Goal: Transaction & Acquisition: Book appointment/travel/reservation

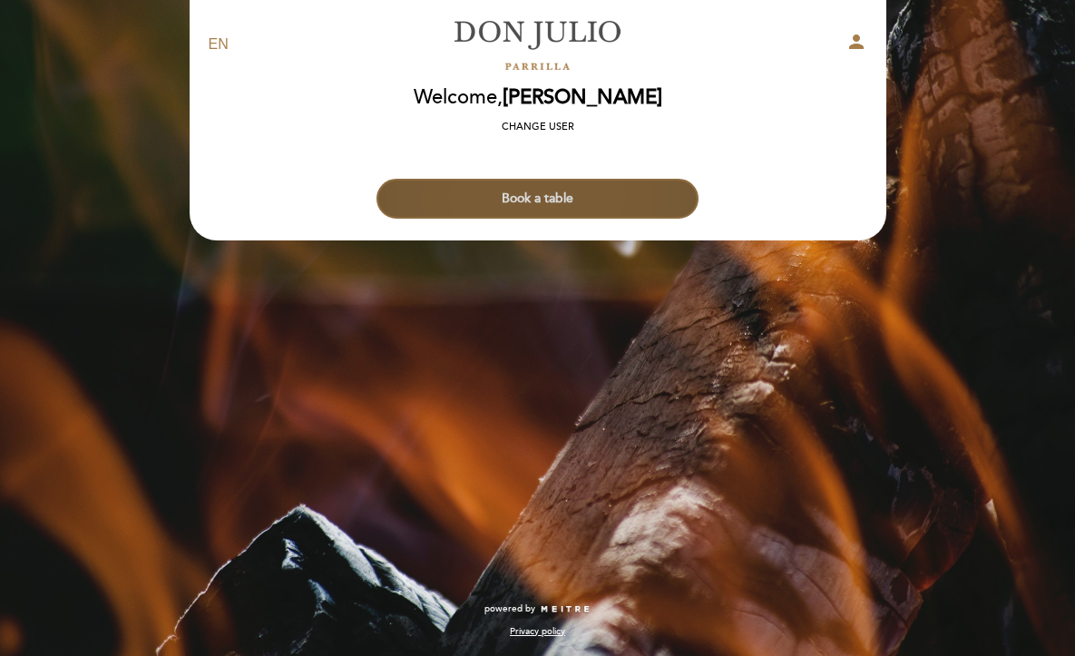
click at [563, 200] on button "Book a table" at bounding box center [537, 199] width 322 height 40
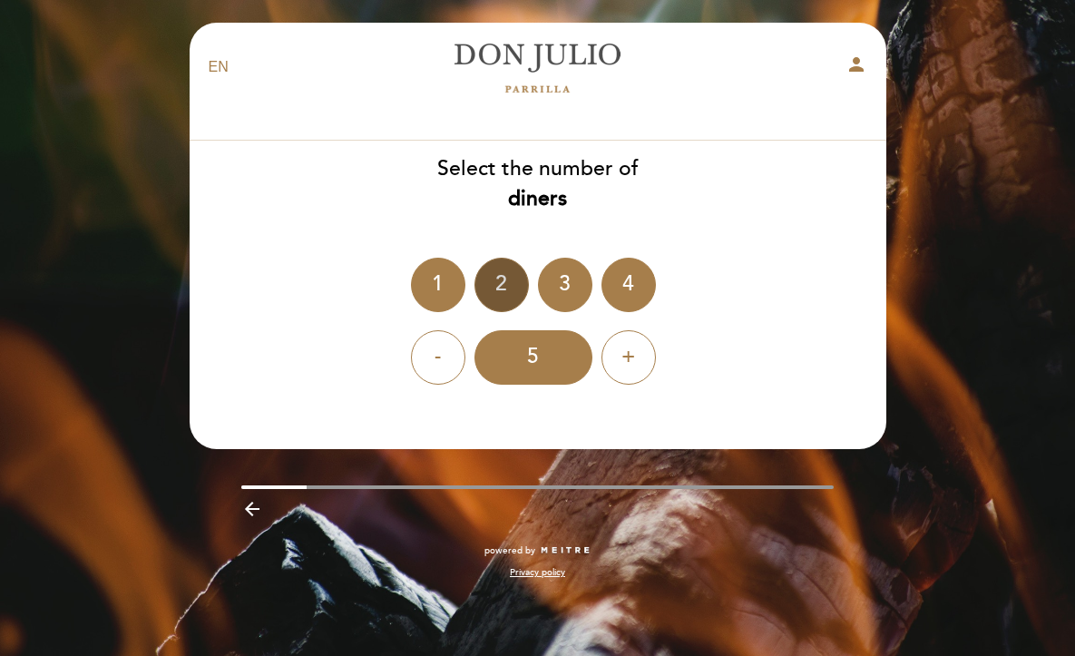
click at [506, 279] on div "2" at bounding box center [501, 285] width 54 height 54
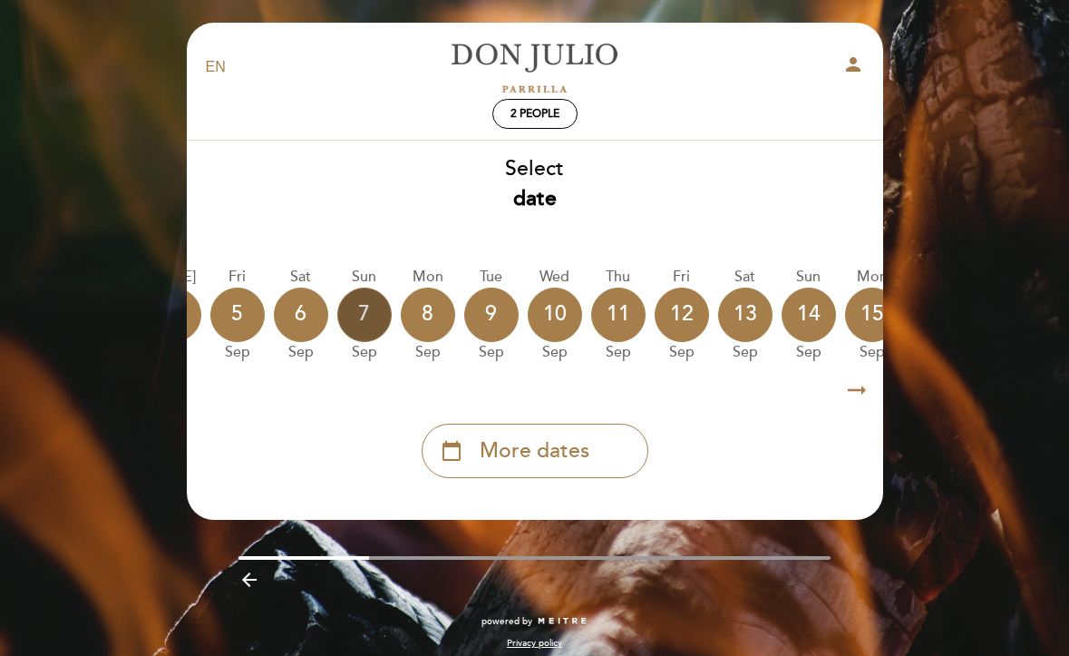
scroll to position [0, 258]
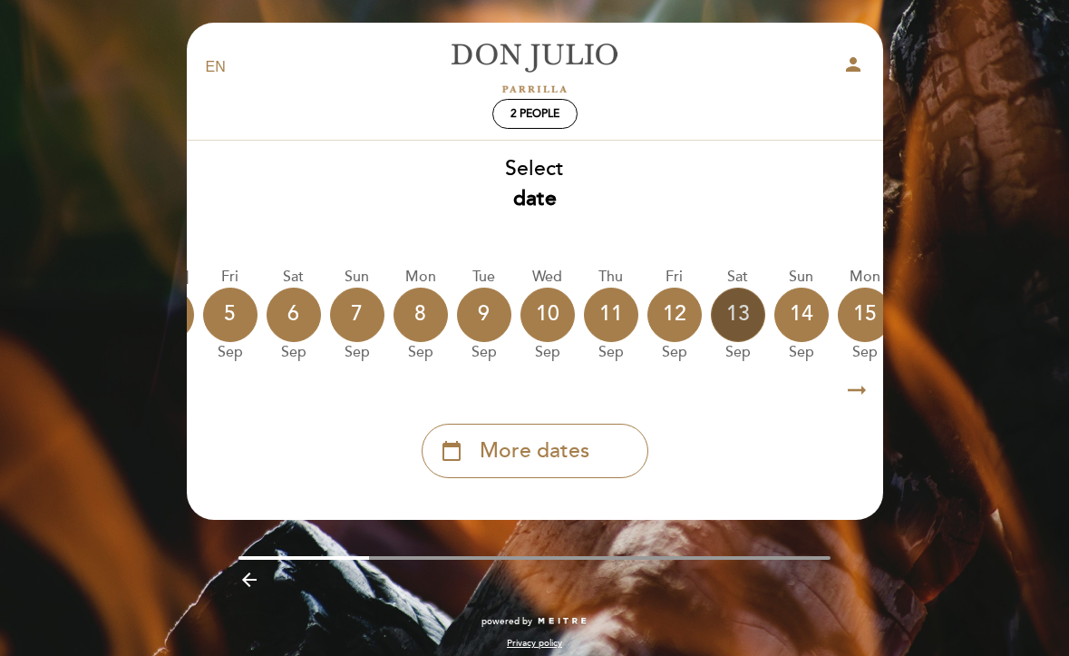
click at [732, 307] on div "13" at bounding box center [738, 314] width 54 height 54
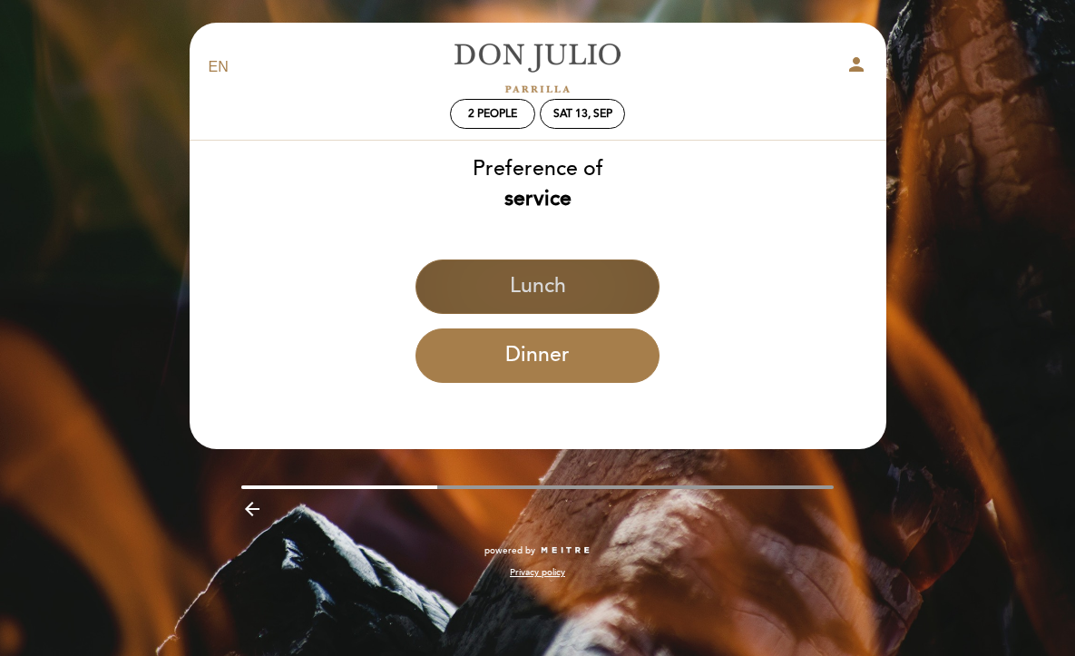
click at [557, 291] on button "Lunch" at bounding box center [537, 286] width 244 height 54
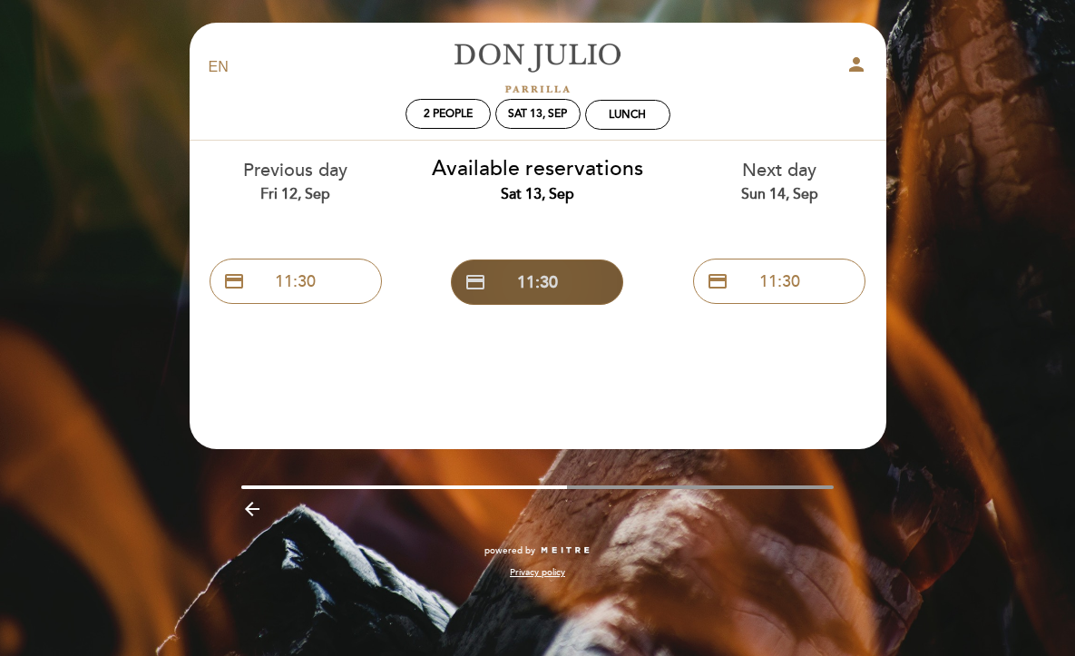
click at [546, 287] on button "credit_card 11:30" at bounding box center [537, 281] width 172 height 45
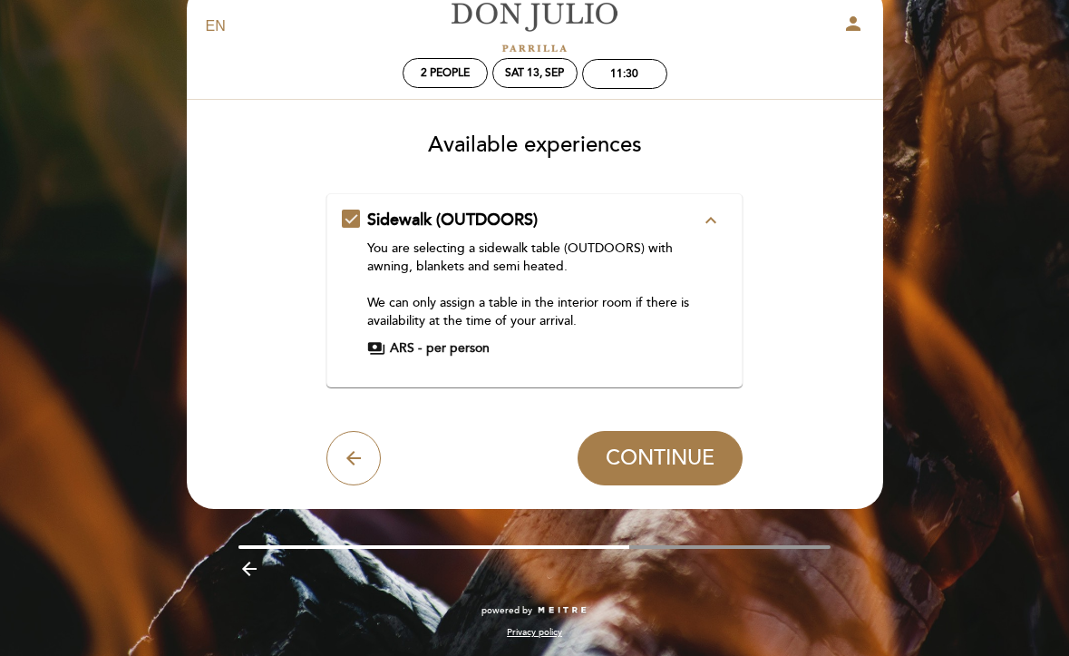
scroll to position [40, 0]
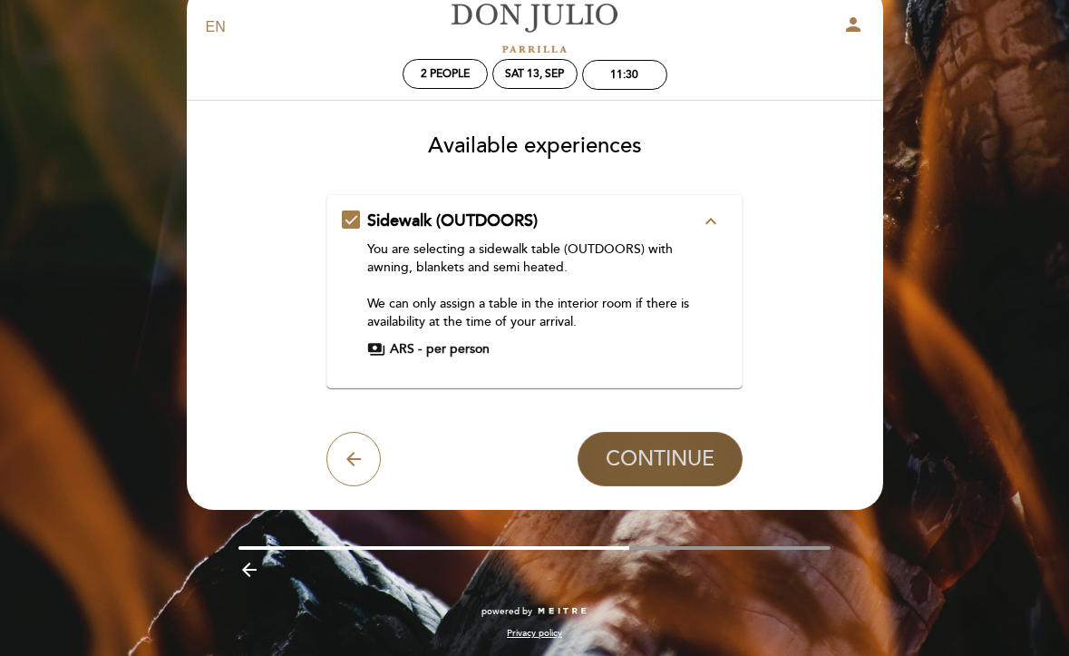
click at [628, 460] on span "CONTINUE" at bounding box center [660, 458] width 109 height 25
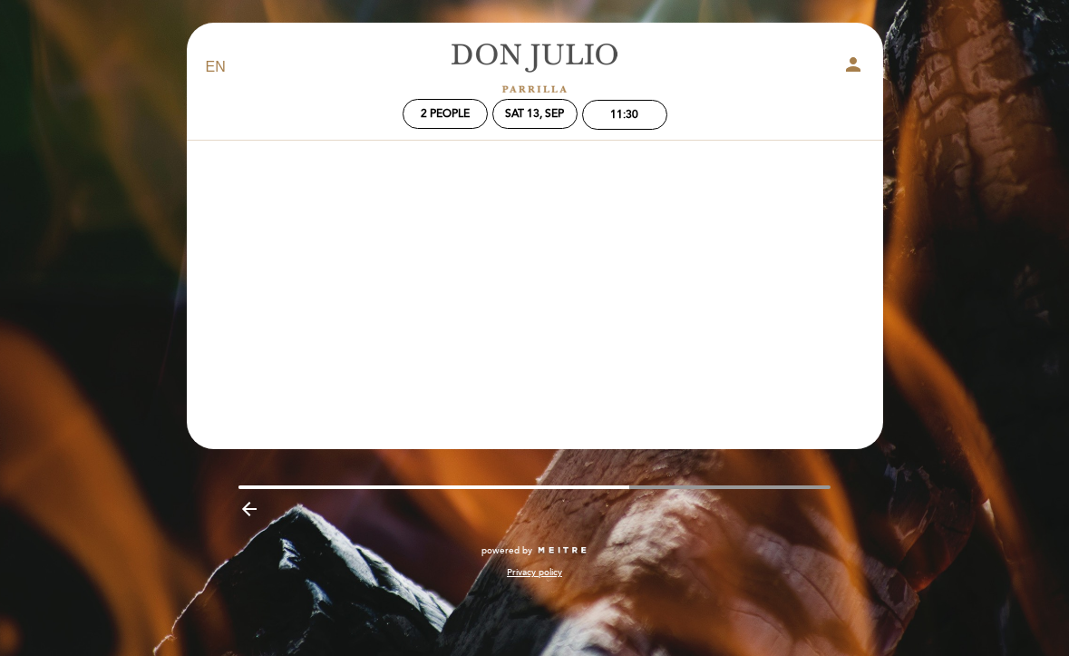
scroll to position [0, 0]
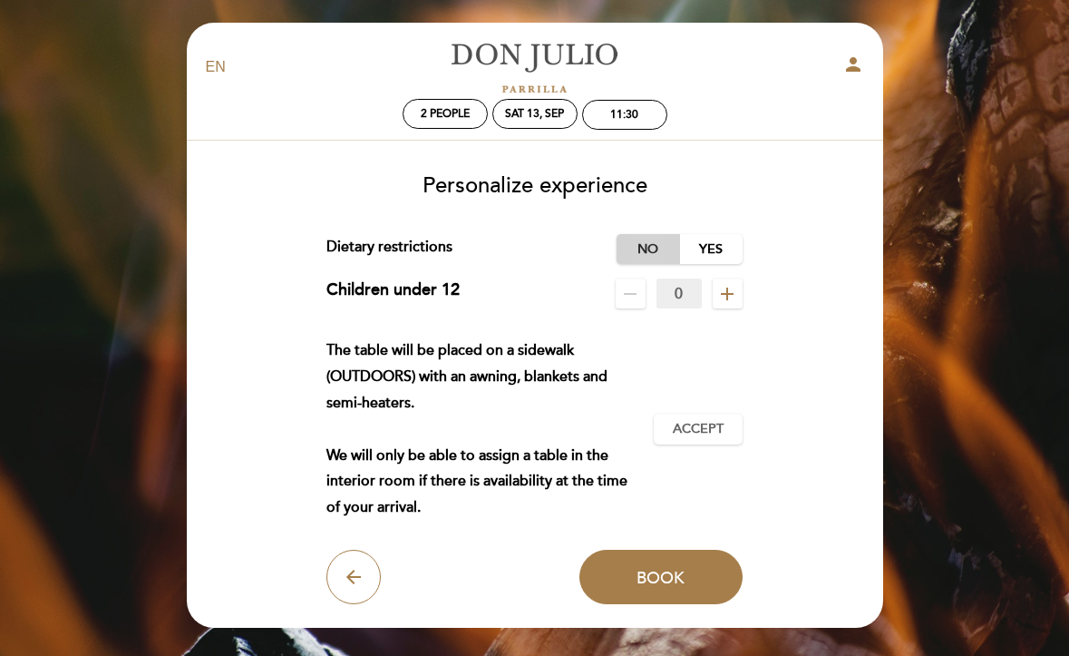
click at [649, 243] on label "No" at bounding box center [648, 249] width 63 height 30
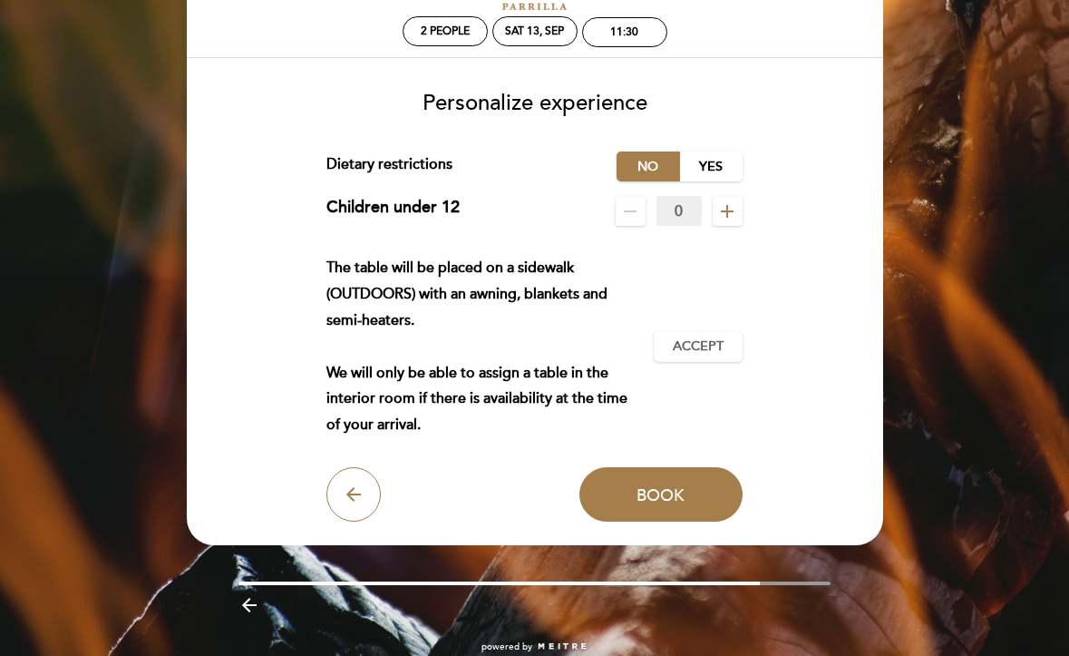
scroll to position [112, 0]
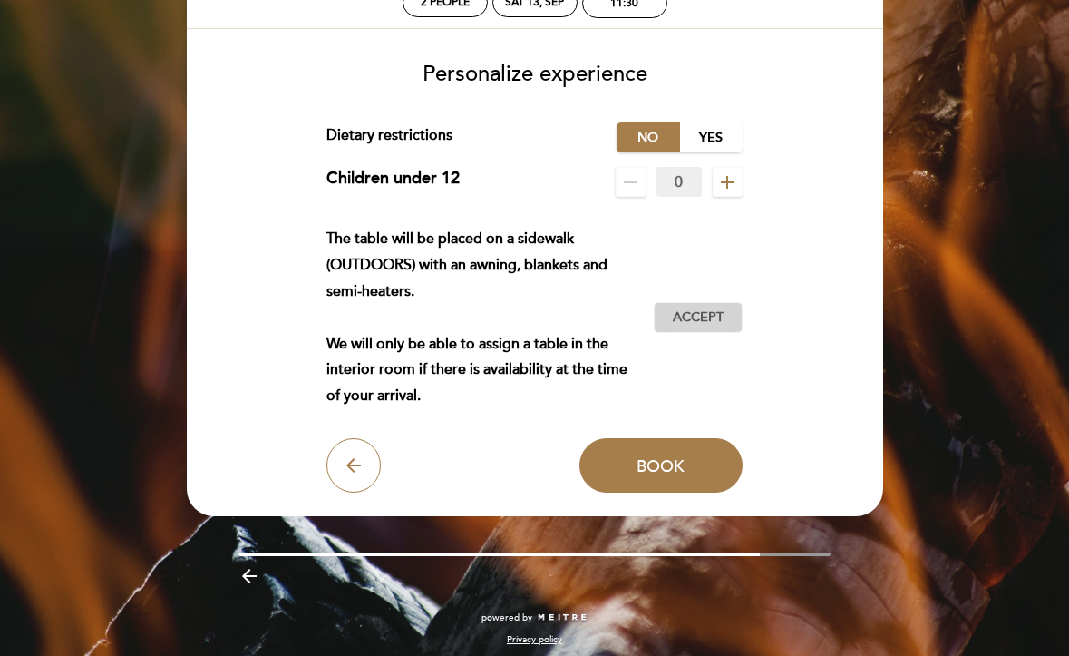
click at [699, 311] on span "Accept" at bounding box center [698, 317] width 51 height 19
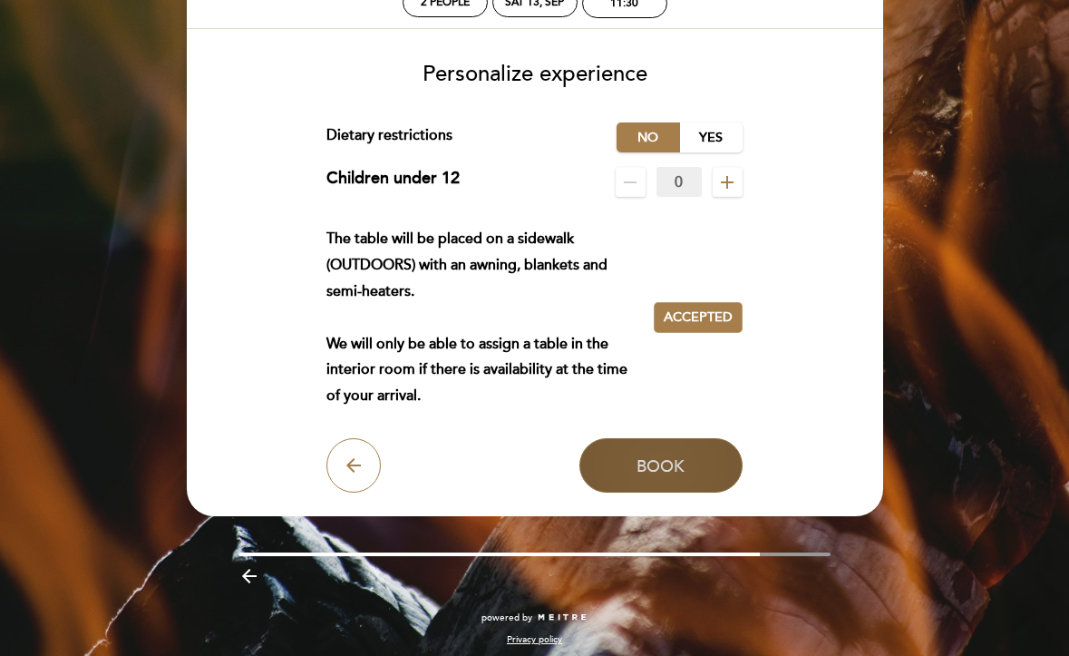
click at [625, 465] on button "Book" at bounding box center [660, 465] width 163 height 54
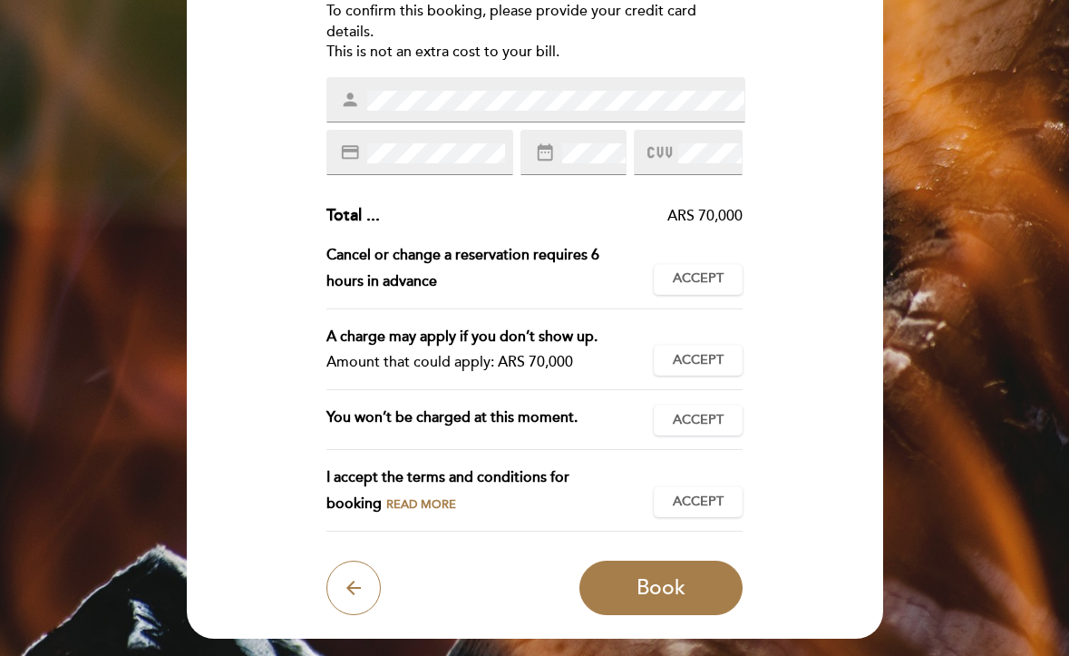
scroll to position [262, 0]
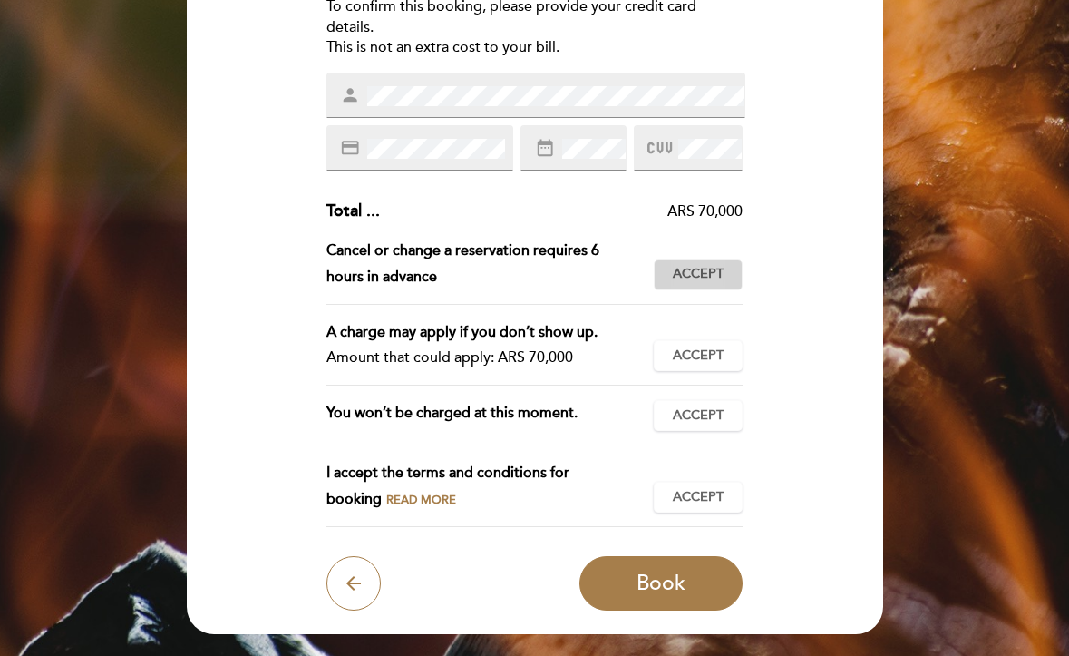
click at [682, 273] on span "Accept" at bounding box center [698, 274] width 51 height 19
click at [687, 346] on span "Accept" at bounding box center [698, 355] width 51 height 19
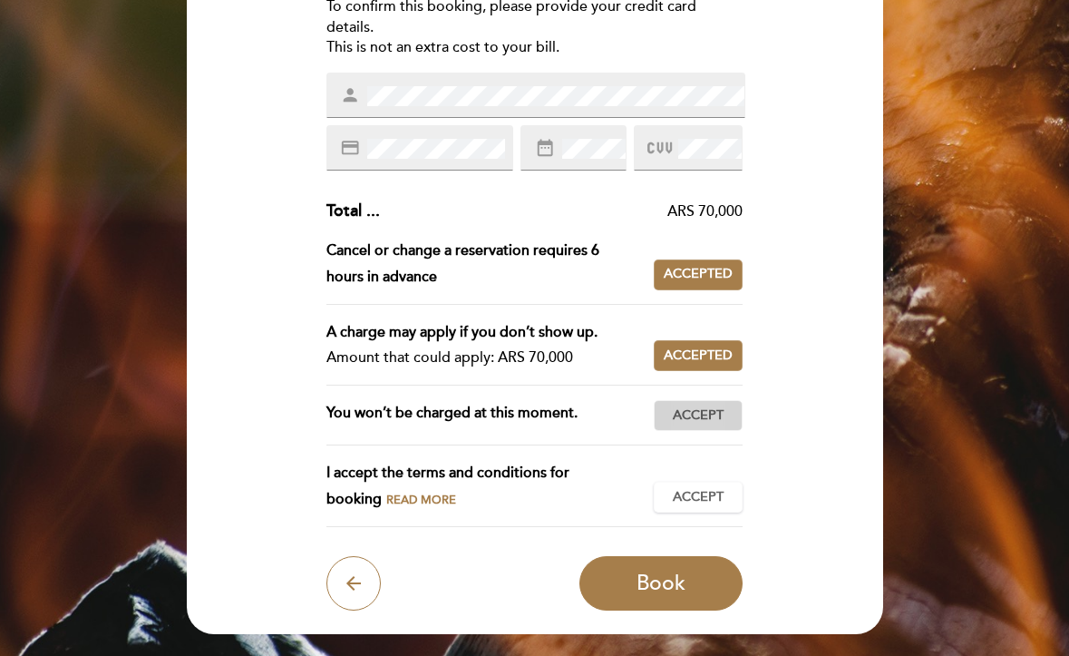
click at [680, 413] on span "Accept" at bounding box center [698, 415] width 51 height 19
click at [687, 488] on span "Accept" at bounding box center [698, 497] width 51 height 19
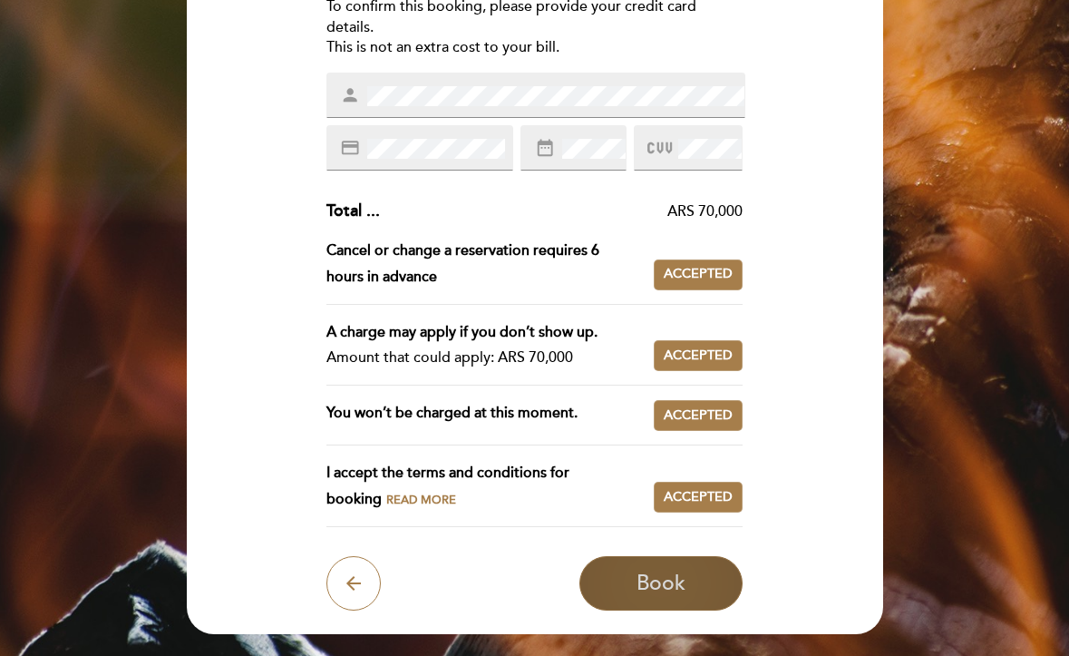
click at [663, 570] on span "Book" at bounding box center [661, 582] width 49 height 25
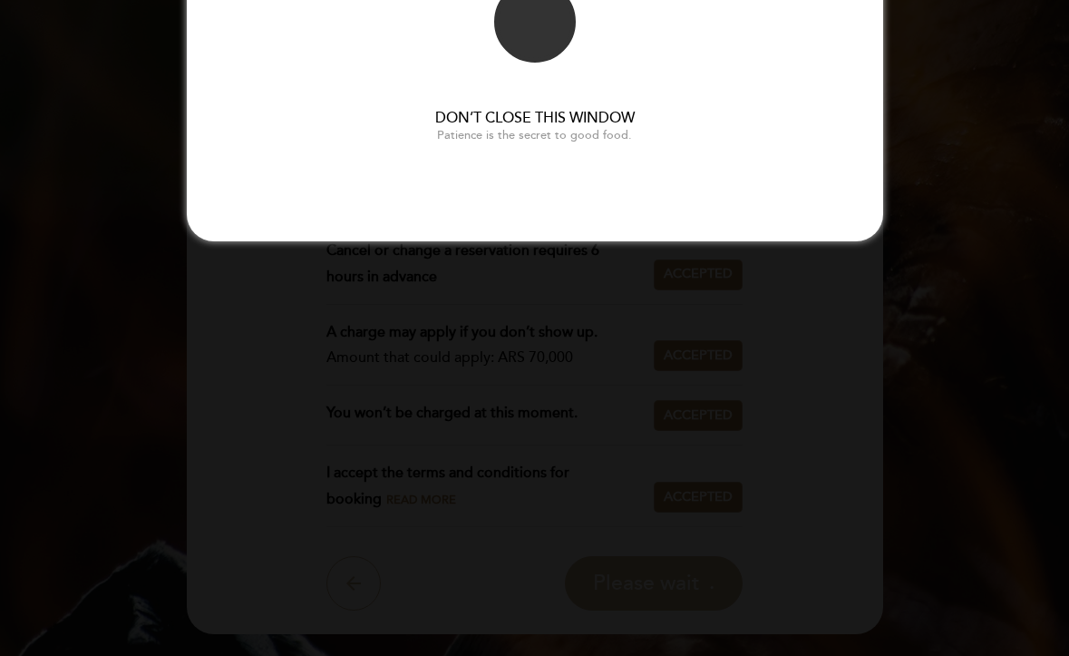
scroll to position [0, 0]
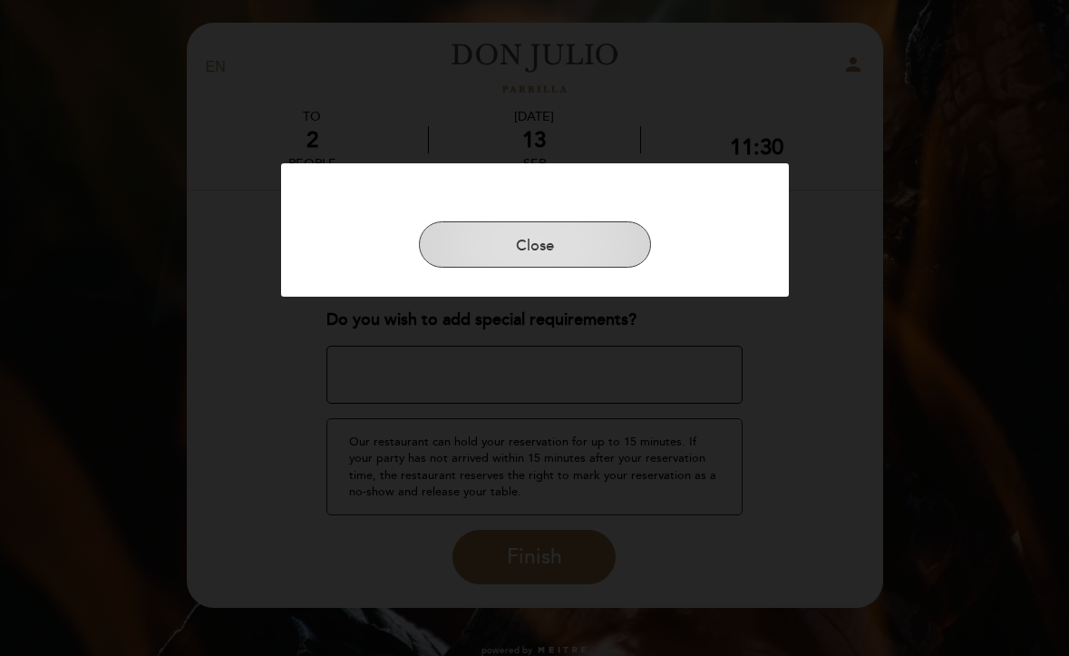
click at [519, 239] on button "Close" at bounding box center [535, 244] width 232 height 47
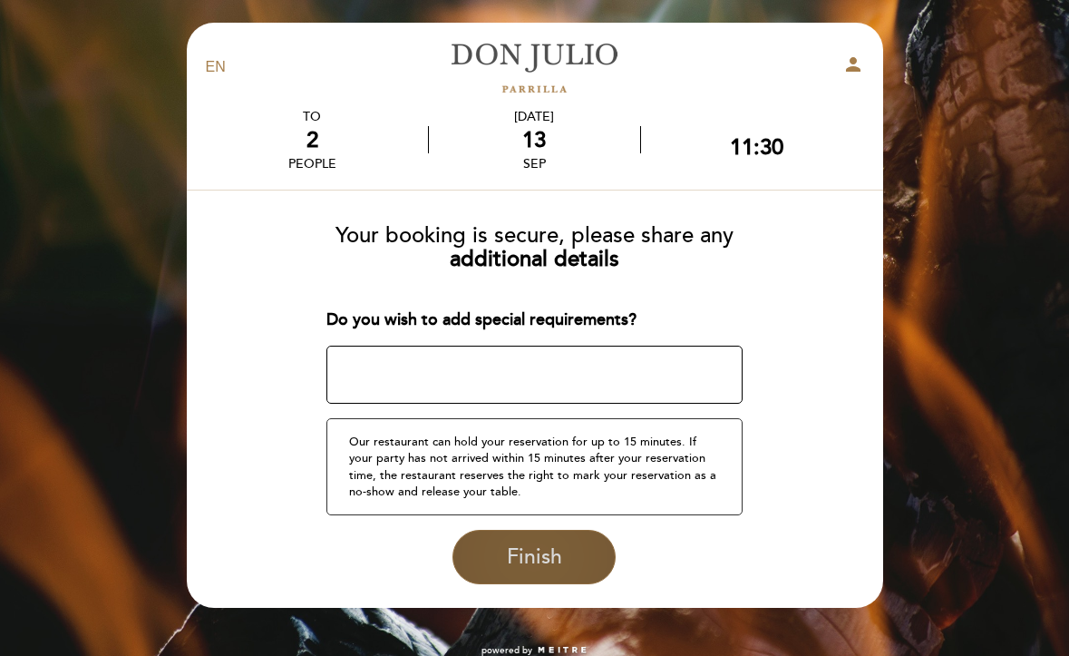
click at [528, 555] on span "Finish" at bounding box center [534, 556] width 55 height 25
